Goal: Find specific page/section: Find specific page/section

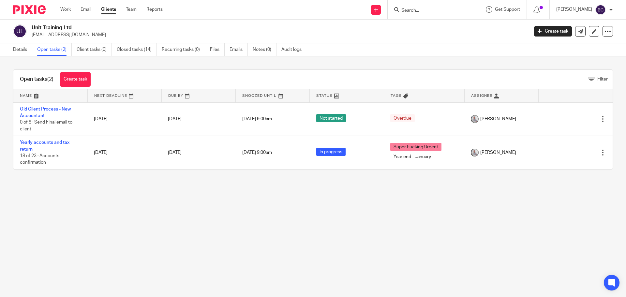
click at [432, 11] on input "Search" at bounding box center [430, 11] width 59 height 6
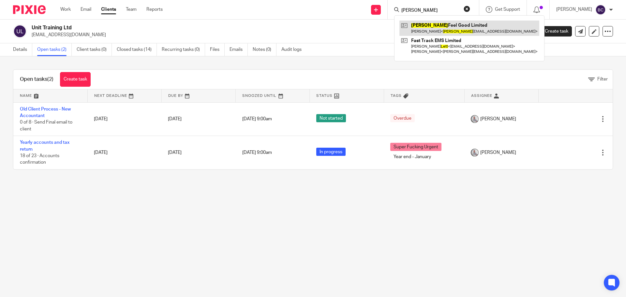
type input "[PERSON_NAME]"
click at [437, 27] on link at bounding box center [469, 28] width 140 height 15
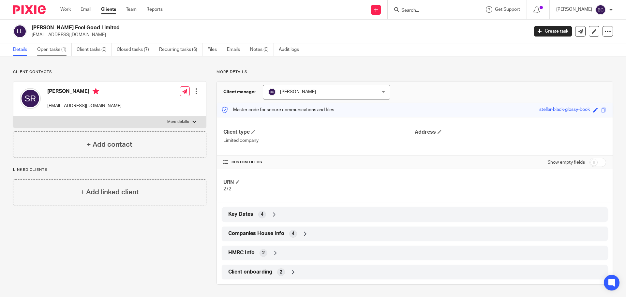
click at [56, 46] on link "Open tasks (1)" at bounding box center [54, 49] width 35 height 13
